Goal: Task Accomplishment & Management: Manage account settings

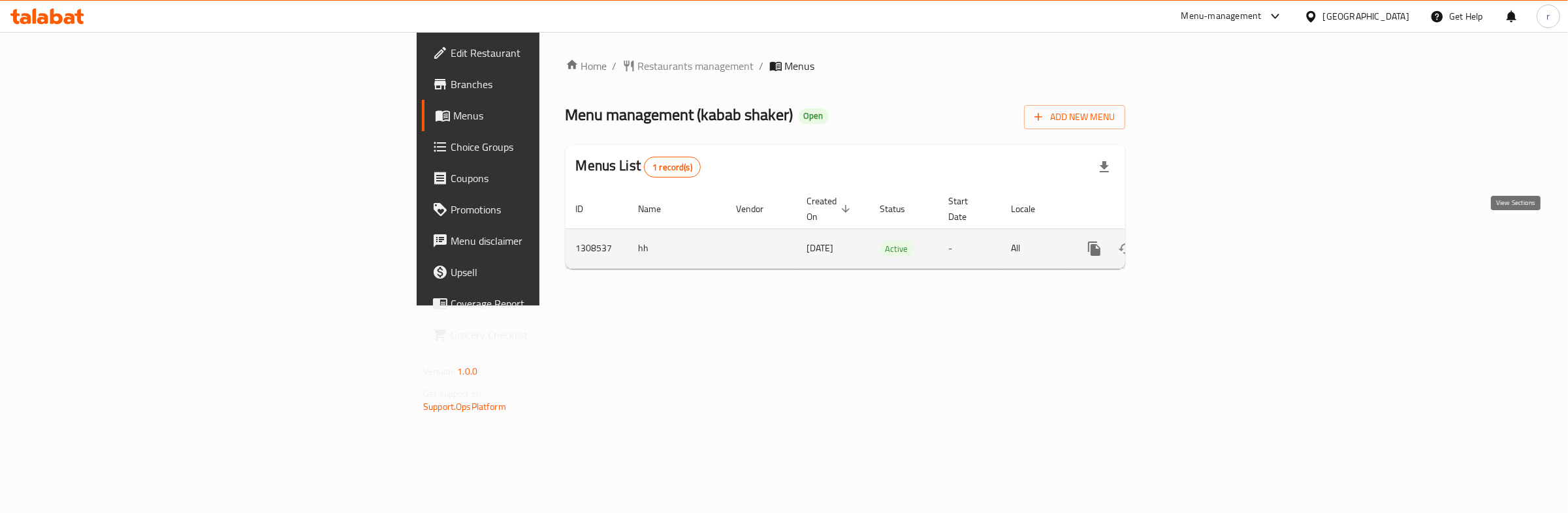
click at [1196, 242] on icon "enhanced table" at bounding box center [1188, 248] width 15 height 15
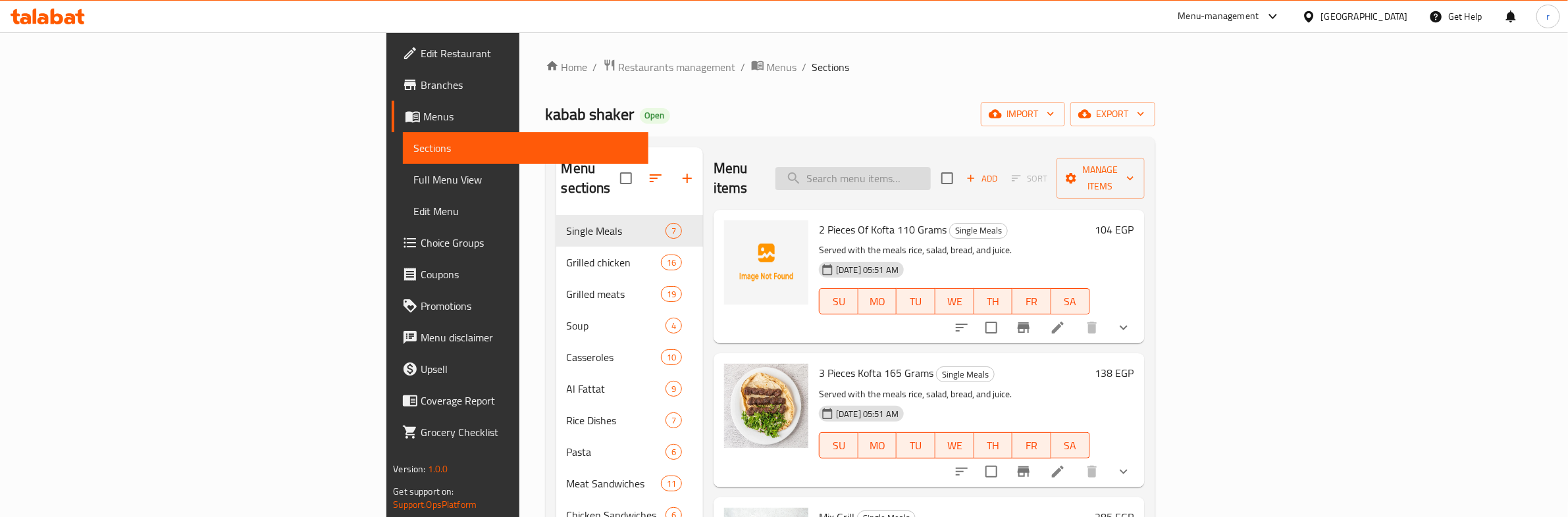
click at [931, 168] on input "search" at bounding box center [852, 178] width 155 height 23
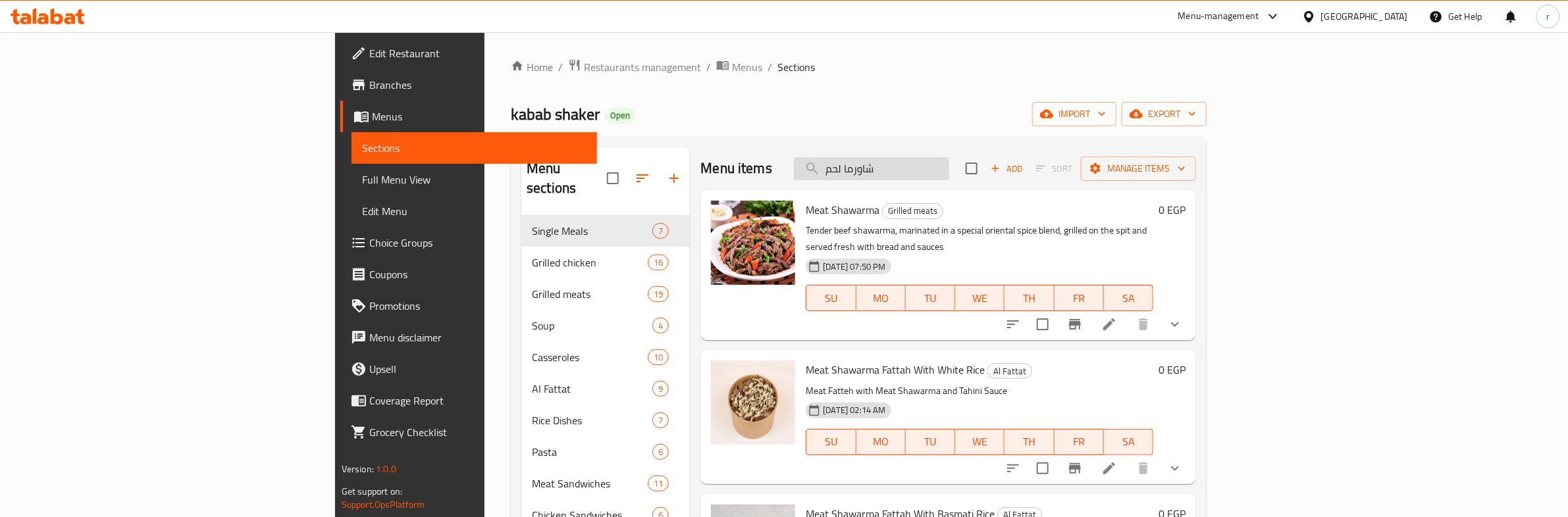
click at [949, 163] on input "شاورما لحم" at bounding box center [871, 168] width 155 height 23
type input "شاورما لحم"
click at [1158, 253] on div "[DATE] 07:50 PM SU MO TU WE TH FR SA" at bounding box center [980, 288] width 358 height 71
click at [1183, 317] on icon "show more" at bounding box center [1175, 324] width 16 height 16
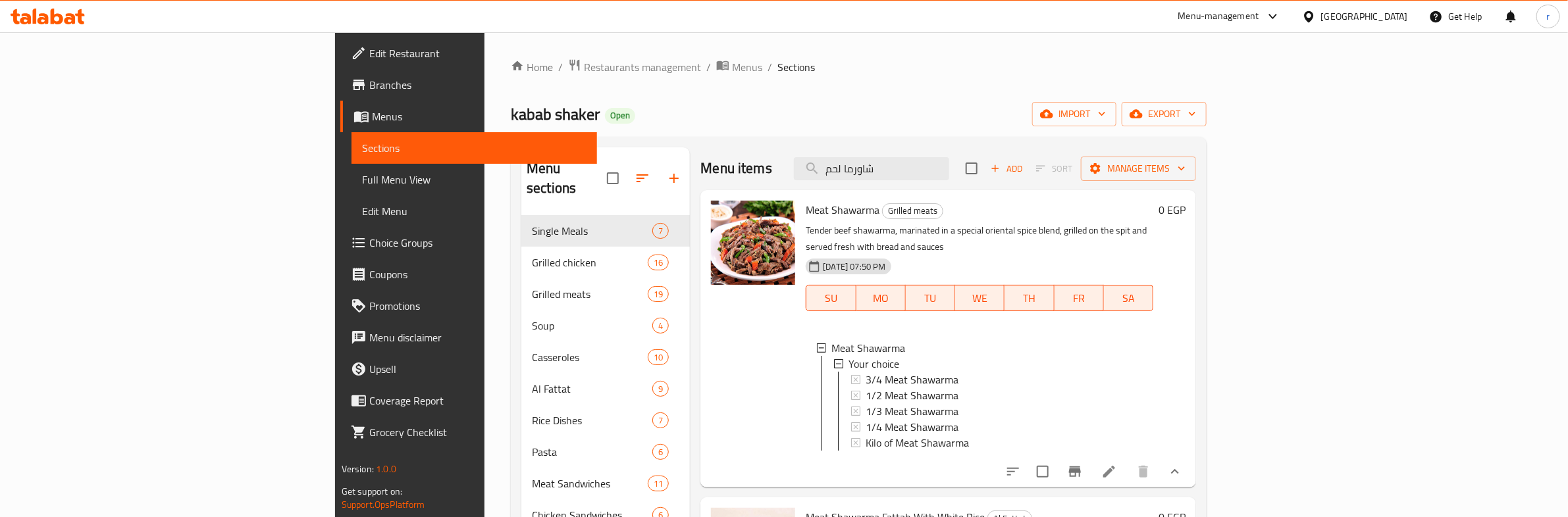
click at [1154, 231] on p "Tender beef shawarma, marinated in a special oriental spice blend, grilled on t…" at bounding box center [979, 239] width 347 height 33
click at [1191, 467] on button "show more" at bounding box center [1175, 472] width 31 height 31
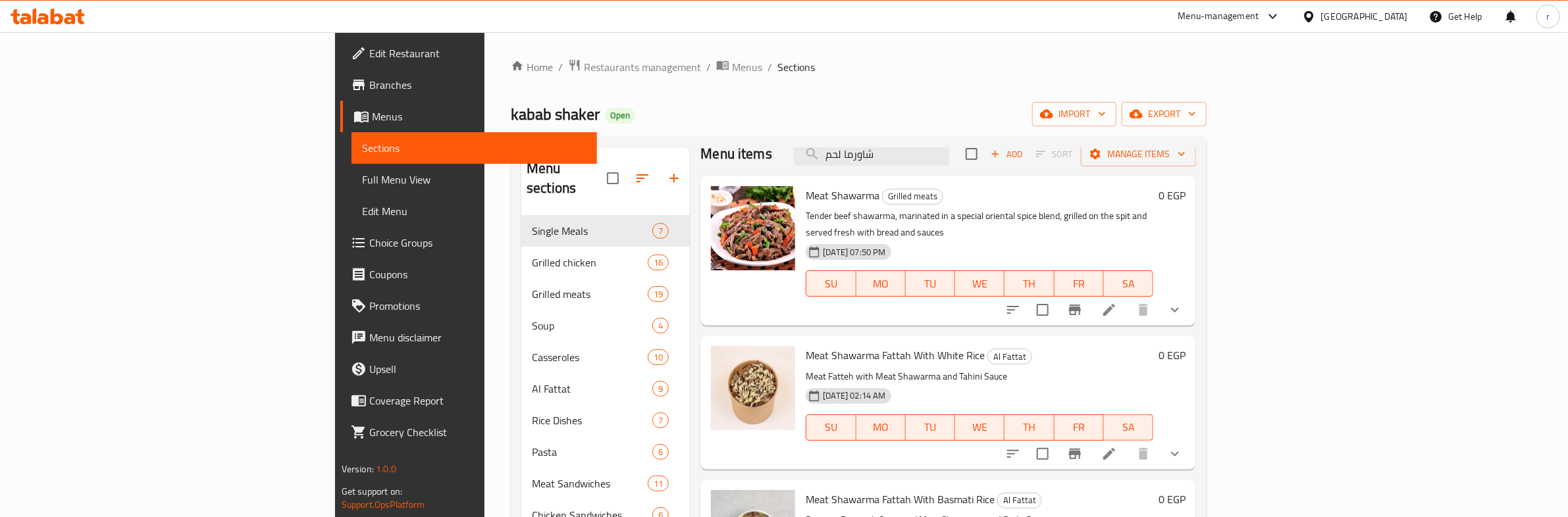
scroll to position [17, 0]
click at [1117, 302] on icon at bounding box center [1109, 309] width 16 height 16
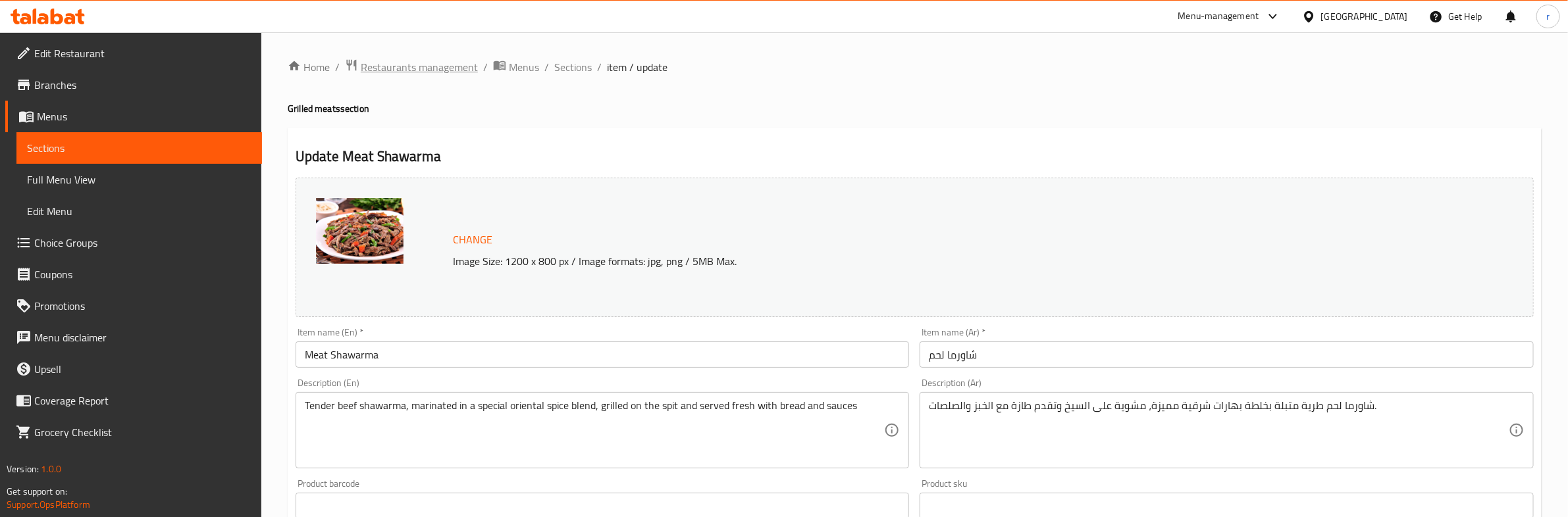
click at [443, 75] on span "Restaurants management" at bounding box center [420, 67] width 118 height 16
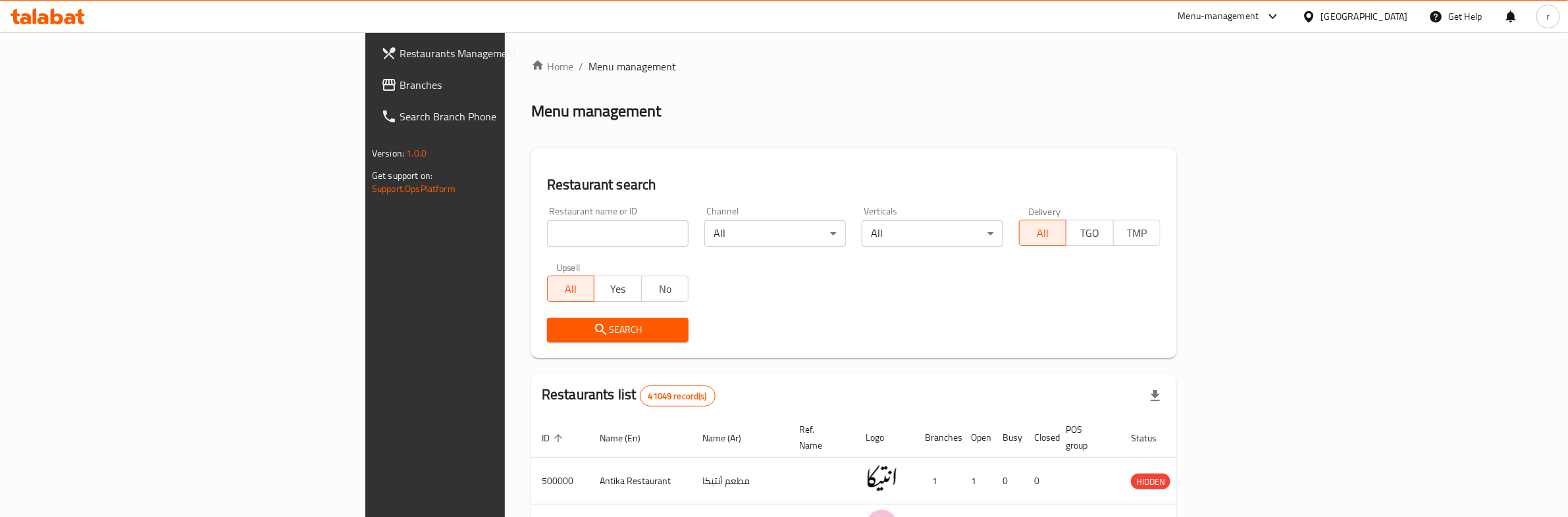
click at [400, 87] on span "Branches" at bounding box center [508, 84] width 218 height 16
